Goal: Information Seeking & Learning: Learn about a topic

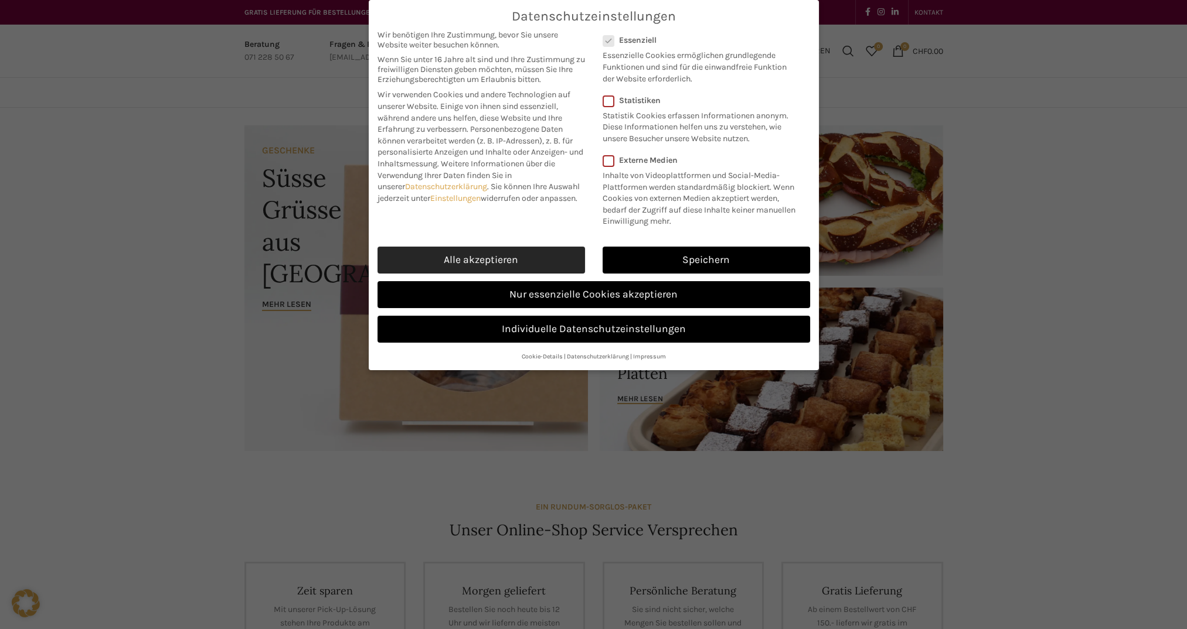
click at [477, 257] on link "Alle akzeptieren" at bounding box center [480, 260] width 207 height 27
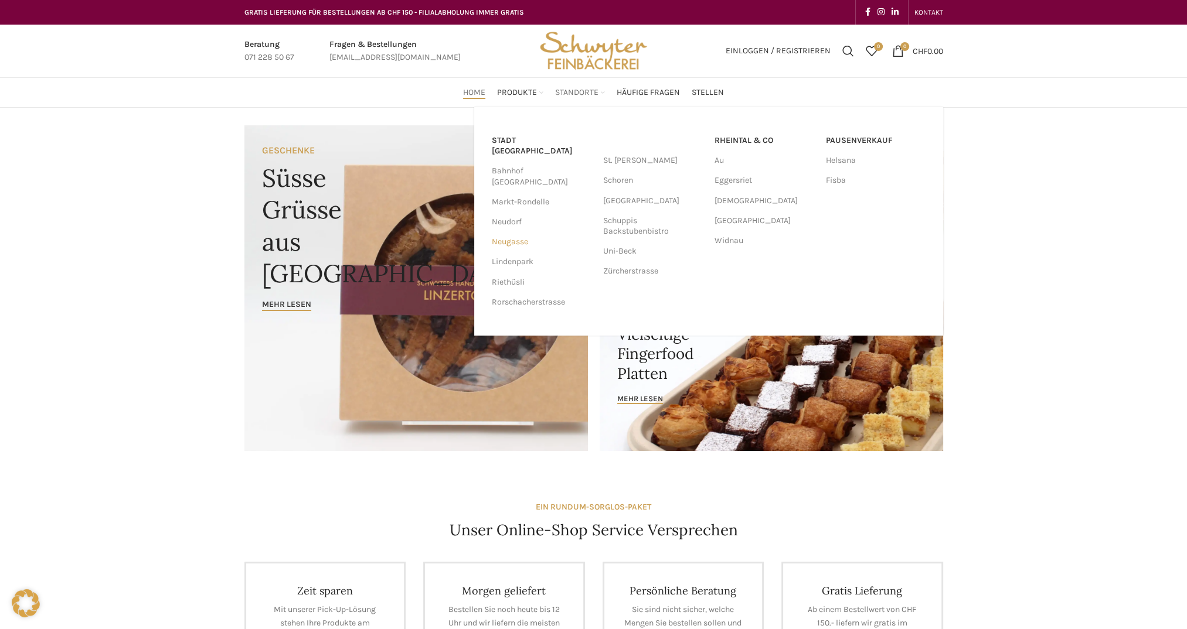
click at [502, 232] on link "Neugasse" at bounding box center [542, 242] width 100 height 20
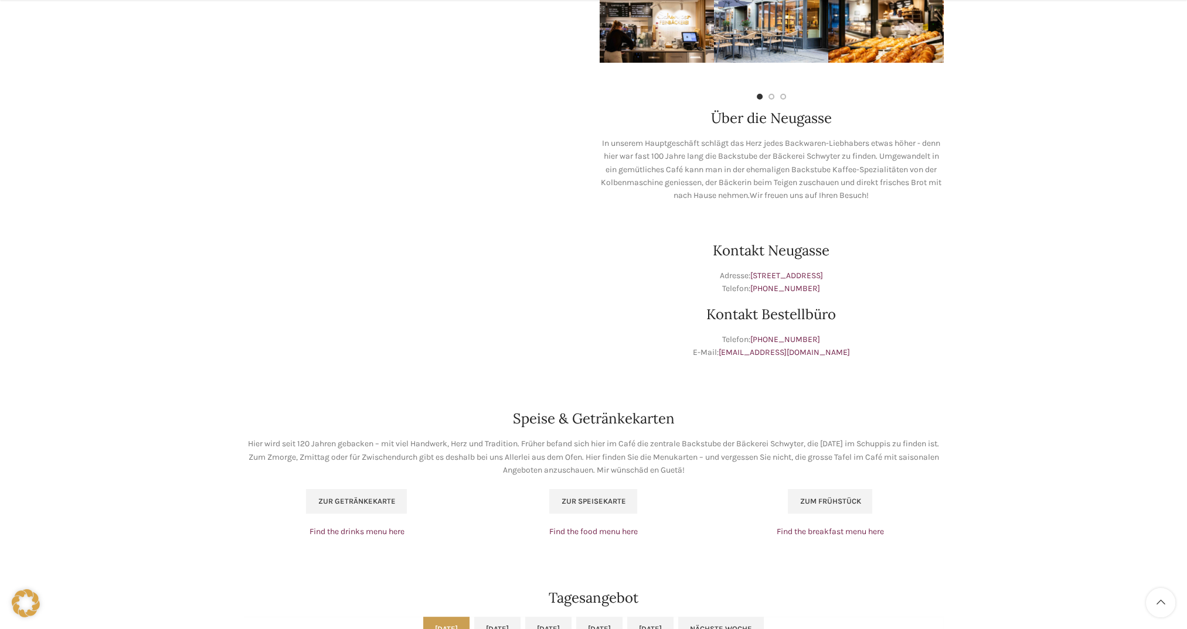
scroll to position [586, 0]
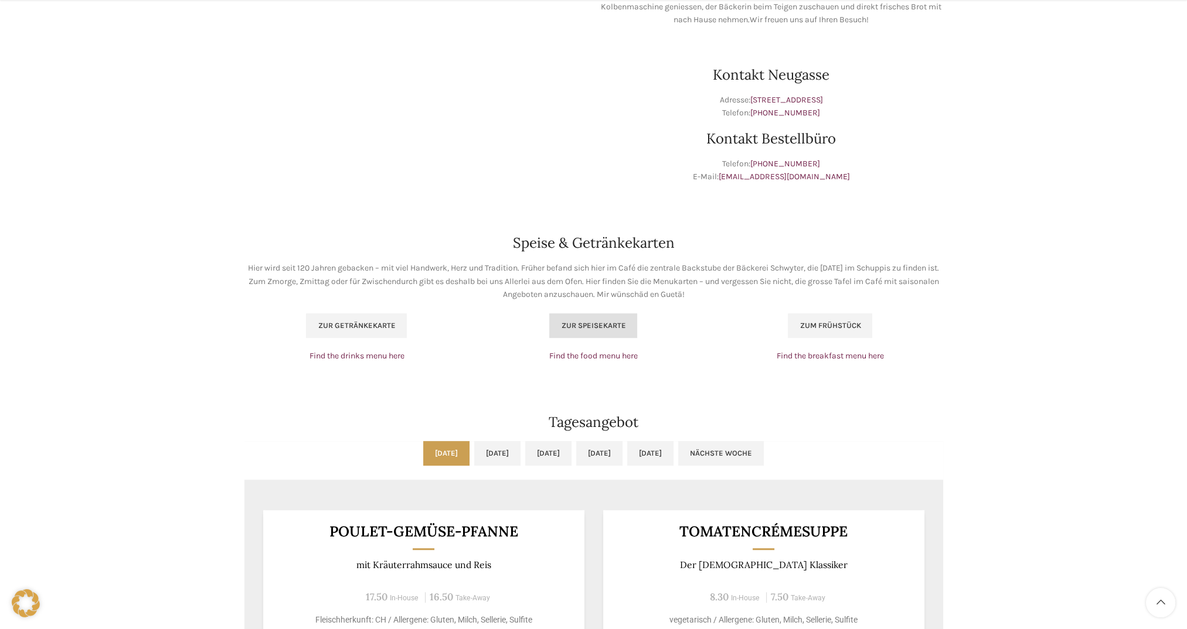
click at [599, 327] on span "Zur Speisekarte" at bounding box center [593, 325] width 64 height 9
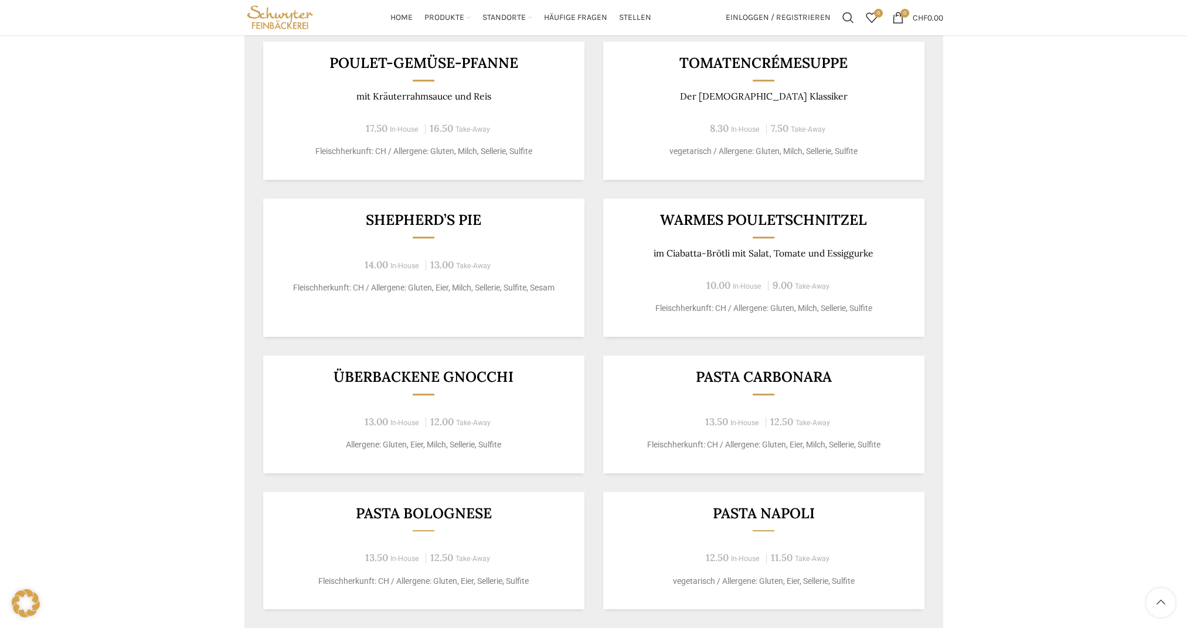
scroll to position [938, 0]
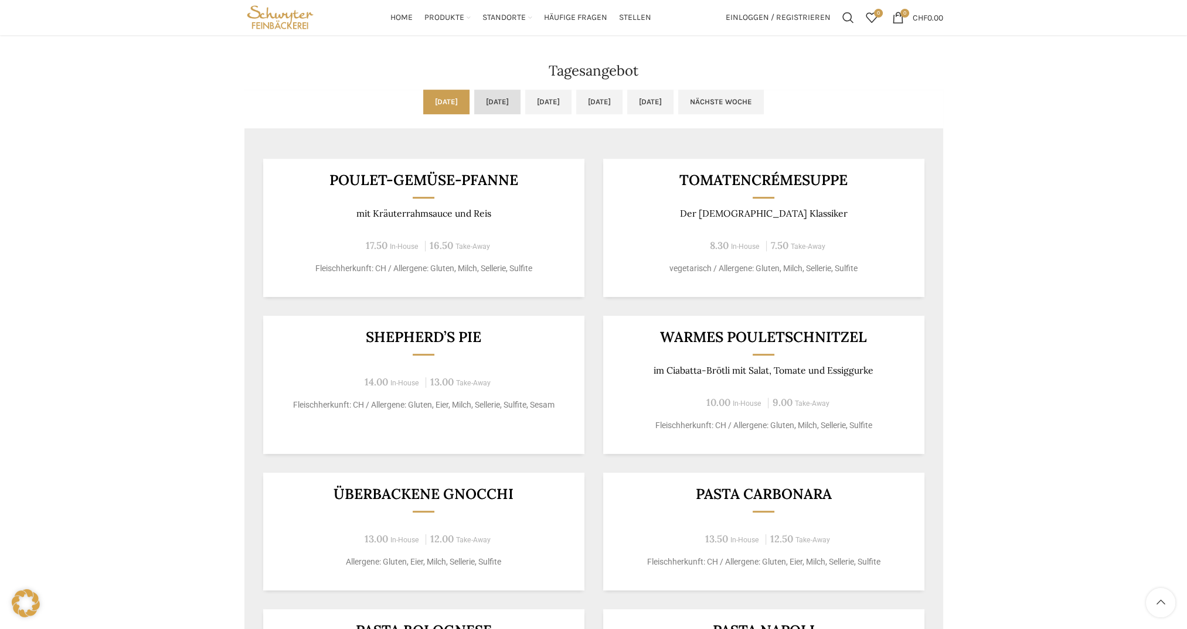
click at [474, 98] on link "Di, 07.10.2025" at bounding box center [497, 102] width 46 height 25
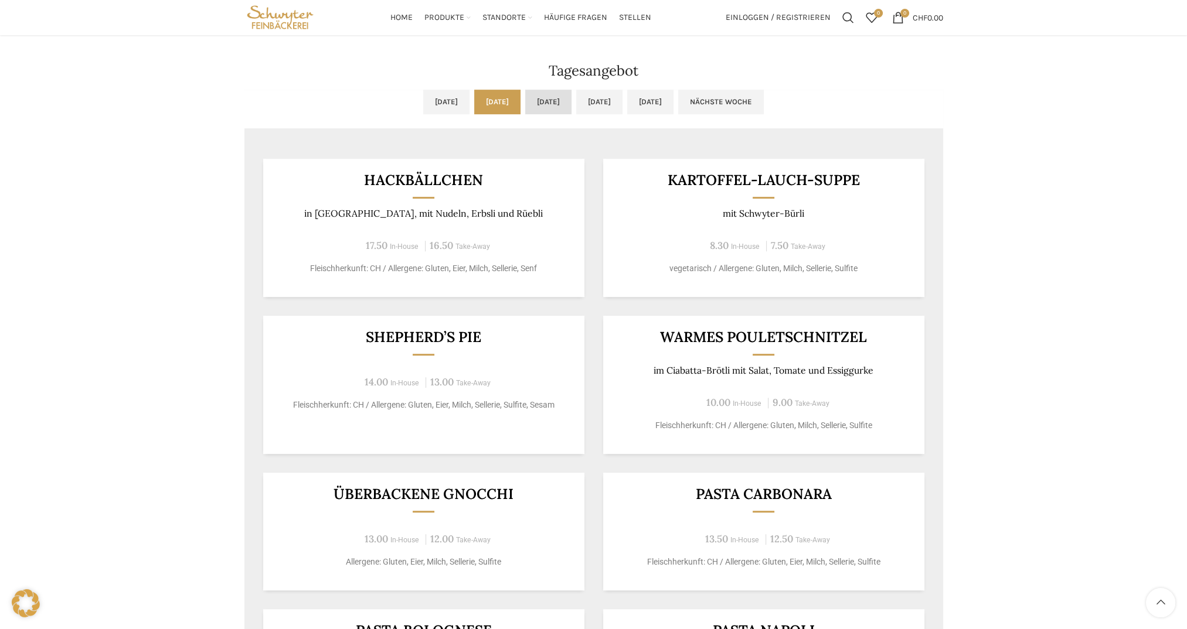
click at [556, 100] on link "Mi, 08.10.2025" at bounding box center [548, 102] width 46 height 25
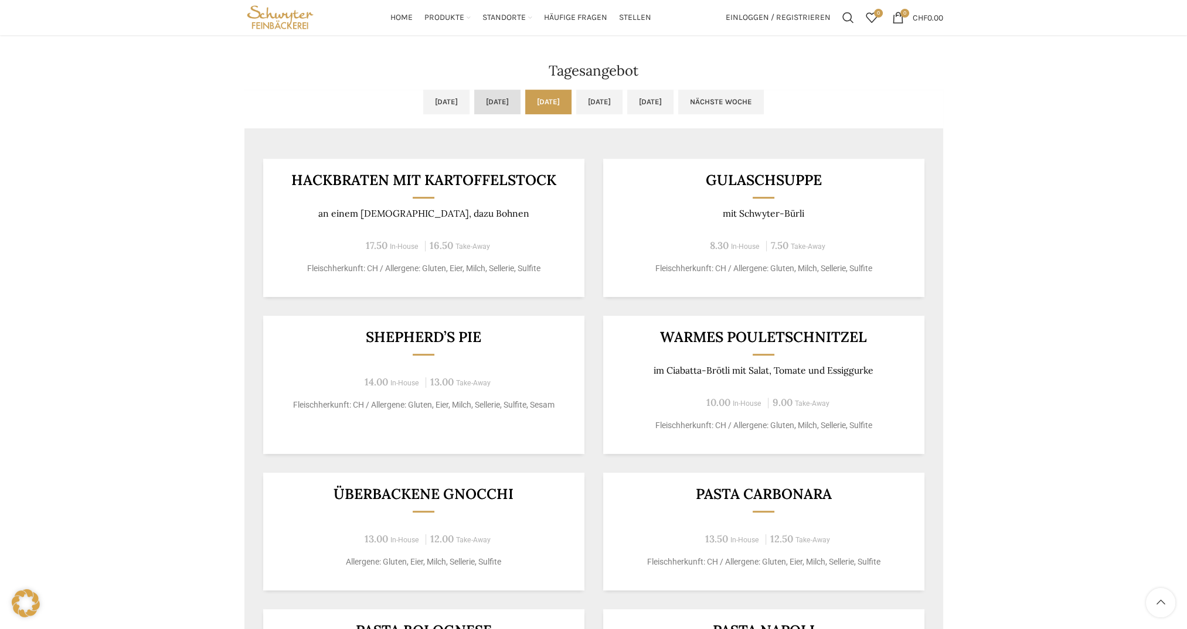
click at [480, 101] on link "Di, 07.10.2025" at bounding box center [497, 102] width 46 height 25
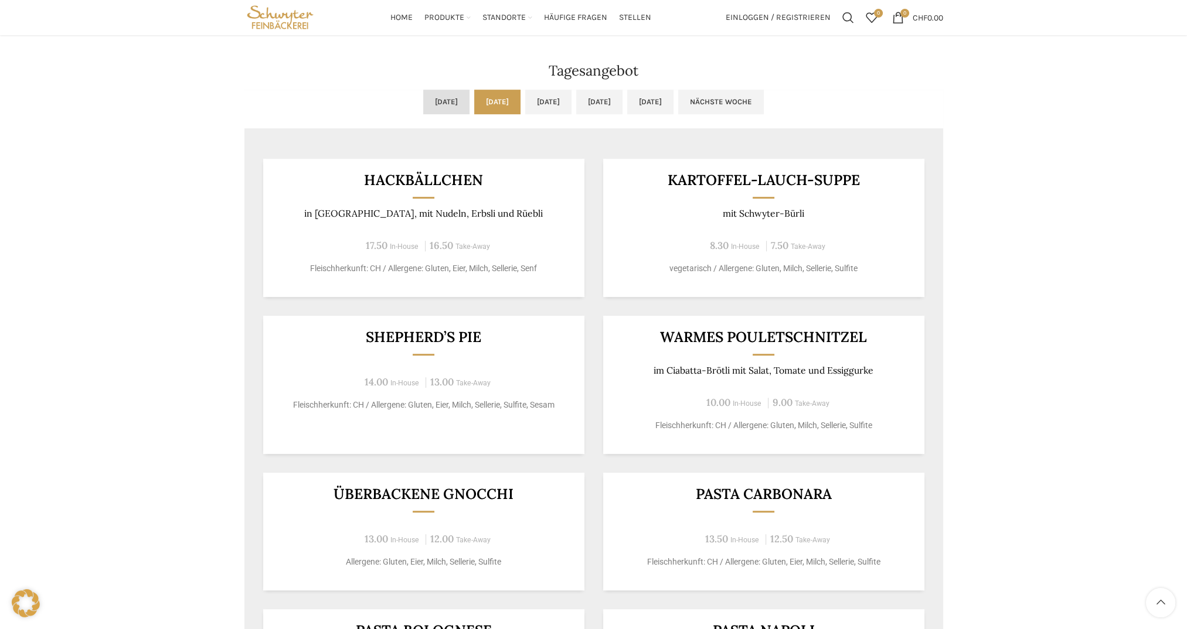
click at [423, 103] on link "Mo, 06.10.2025" at bounding box center [446, 102] width 46 height 25
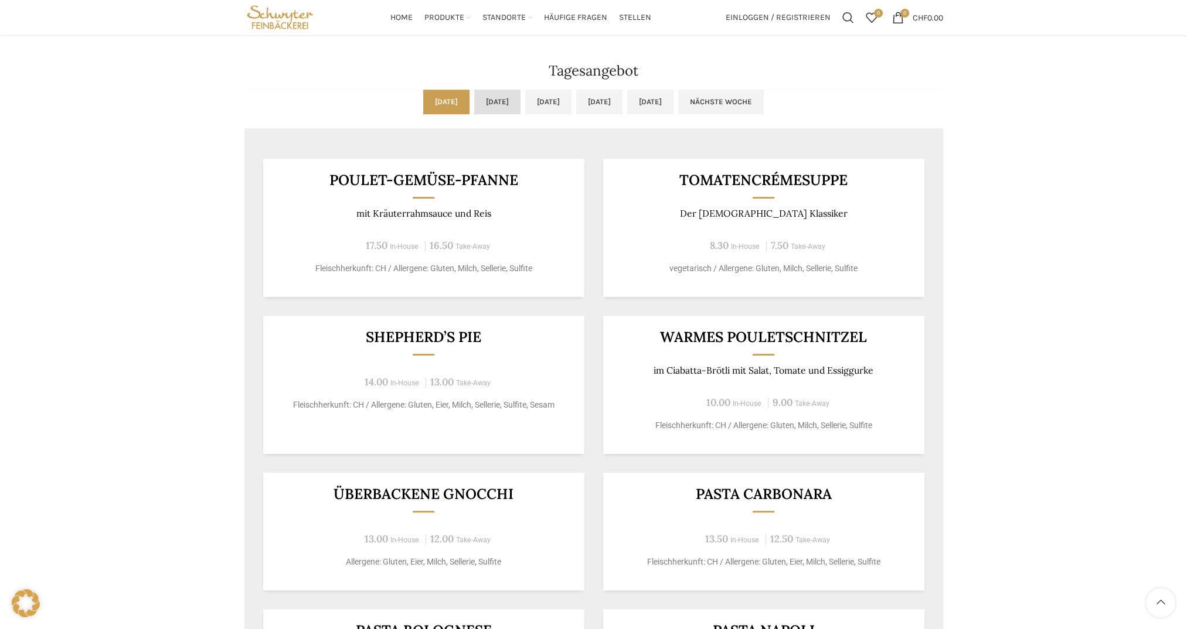
click at [474, 102] on link "Di, 07.10.2025" at bounding box center [497, 102] width 46 height 25
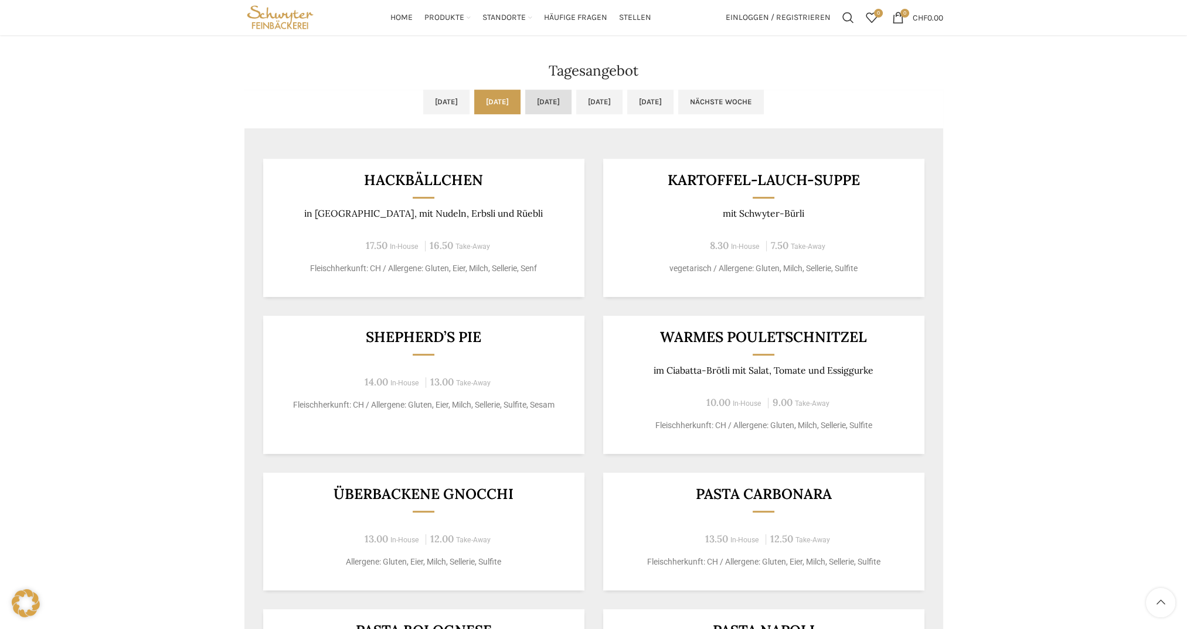
click at [544, 102] on link "Mi, 08.10.2025" at bounding box center [548, 102] width 46 height 25
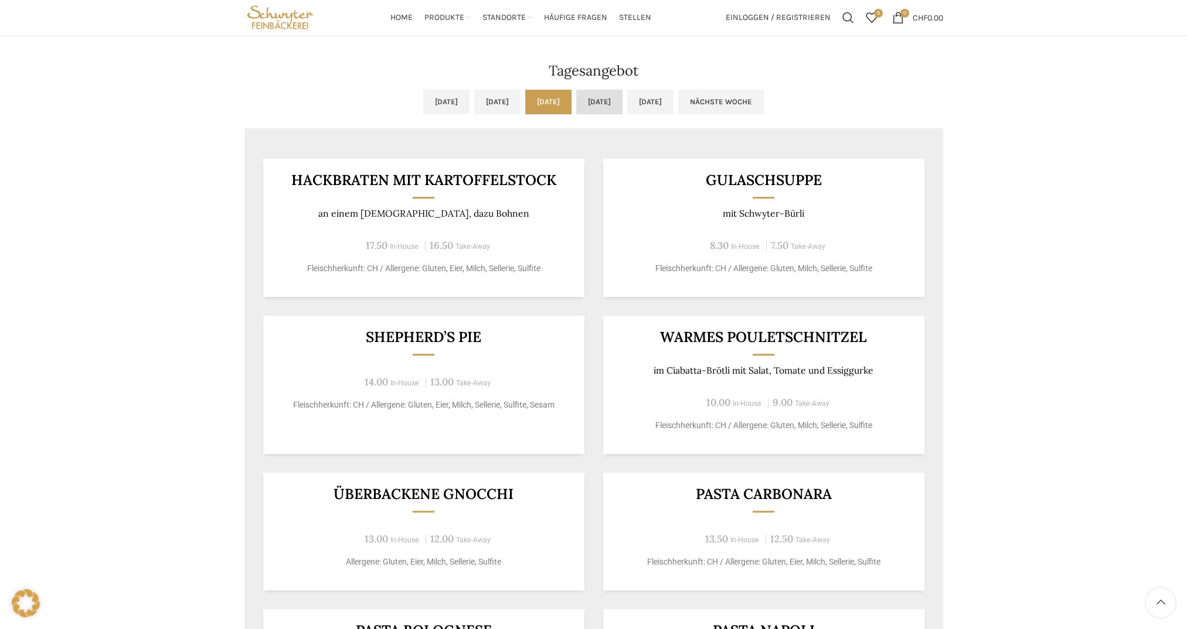
click at [622, 100] on link "Do, 09.10.2025" at bounding box center [599, 102] width 46 height 25
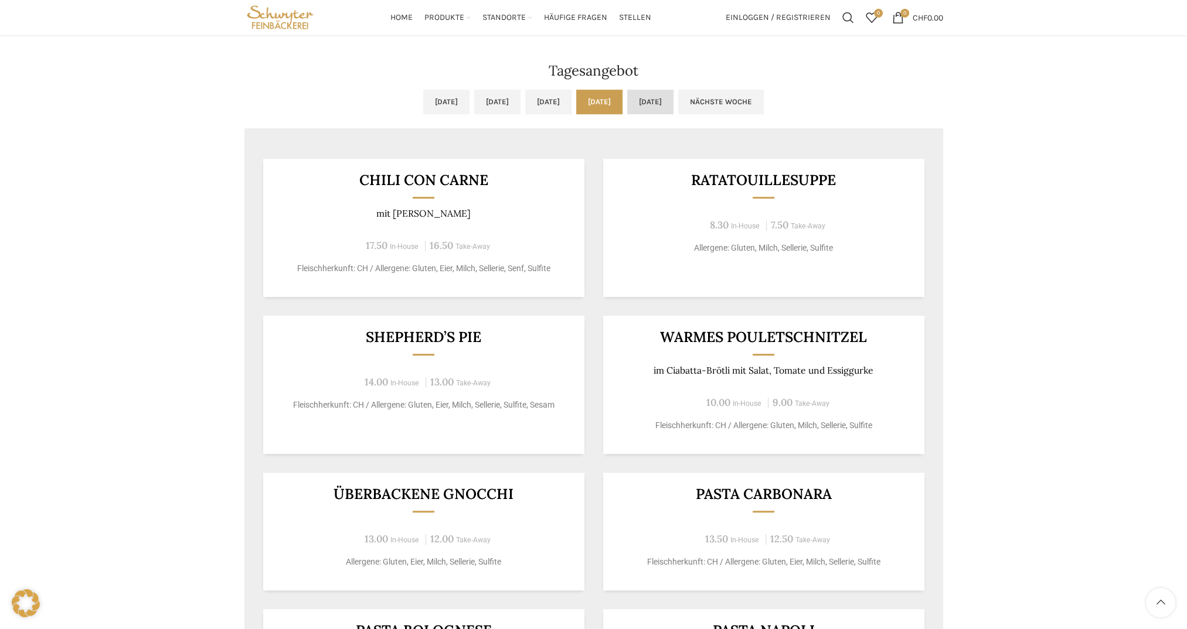
click at [673, 101] on link "Fr, 10.10.2025" at bounding box center [650, 102] width 46 height 25
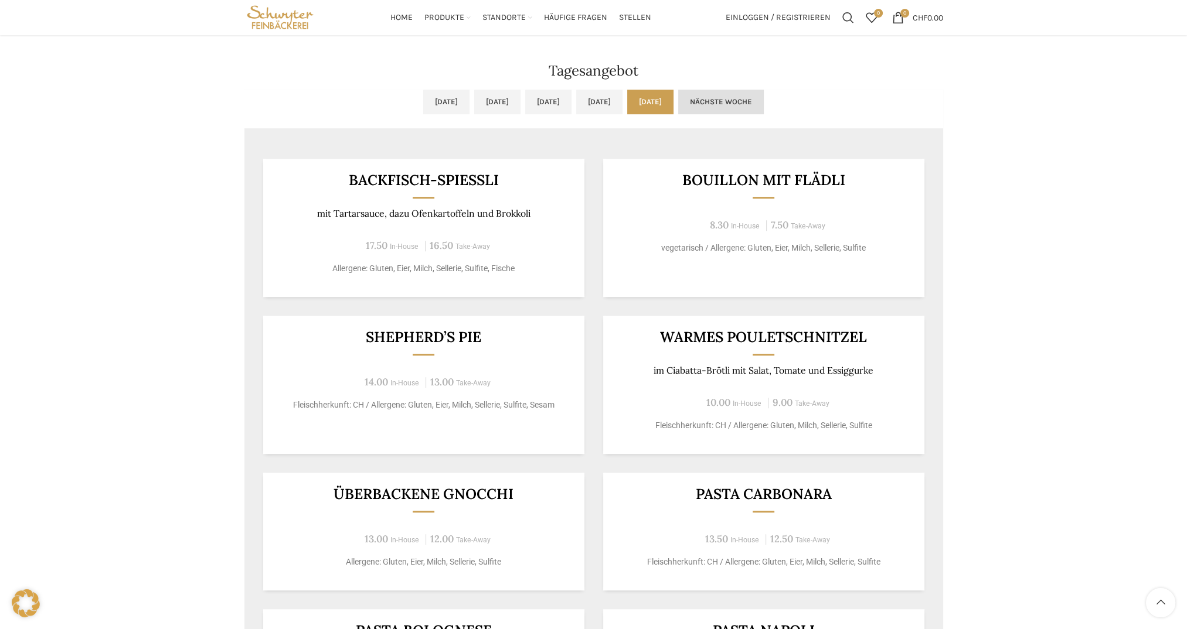
click at [764, 102] on link "Nächste Woche" at bounding box center [721, 102] width 86 height 25
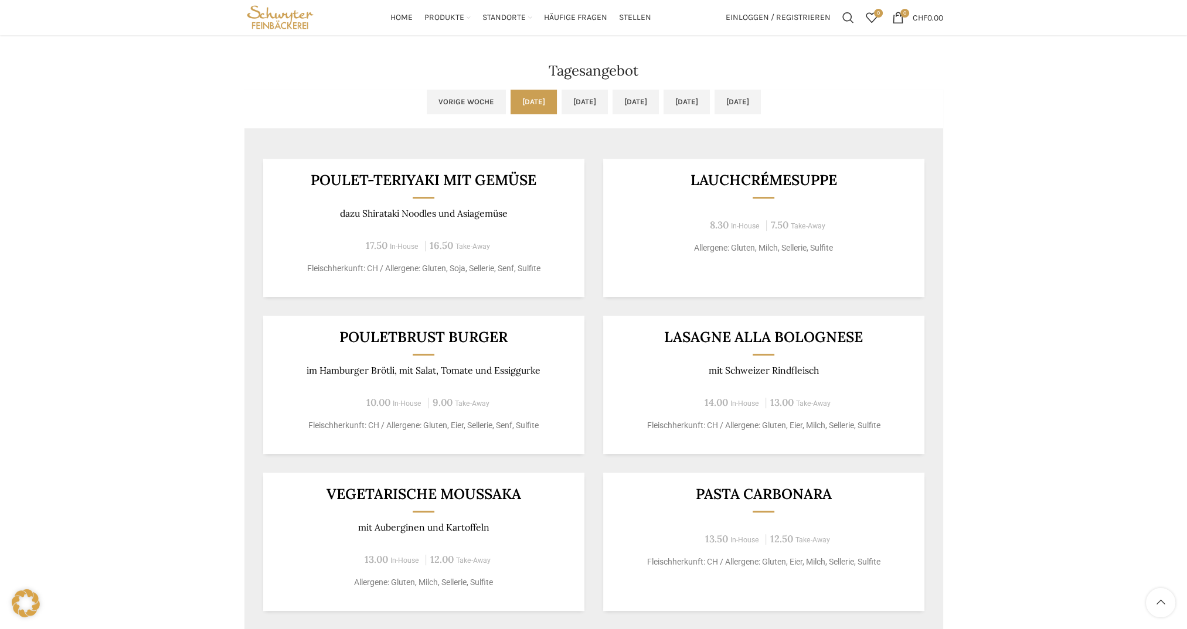
drag, startPoint x: 109, startPoint y: 247, endPoint x: 109, endPoint y: 222, distance: 25.2
click at [109, 246] on div "Backstuben-Café Neugasse Wochentag ÖFFNUNGSZEITEN Montag - Freitag 06:30 - 18:3…" at bounding box center [593, 636] width 1187 height 2933
